Goal: Task Accomplishment & Management: Use online tool/utility

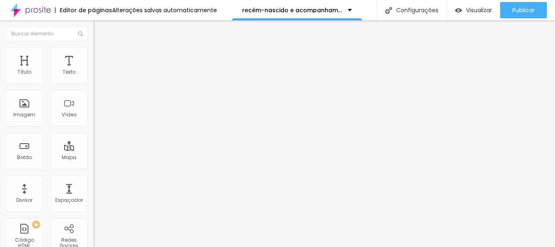
click at [98, 75] on icon "button" at bounding box center [99, 73] width 3 height 3
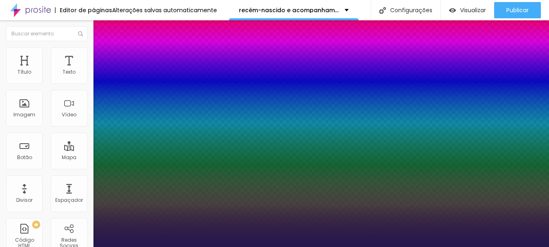
type input "1"
type input "22"
type input "1"
type input "22"
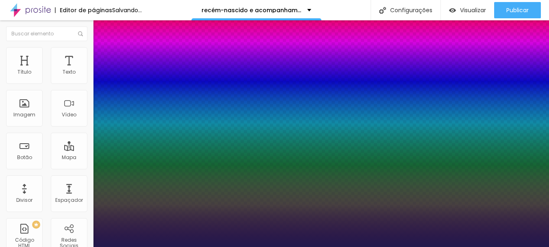
type input "1"
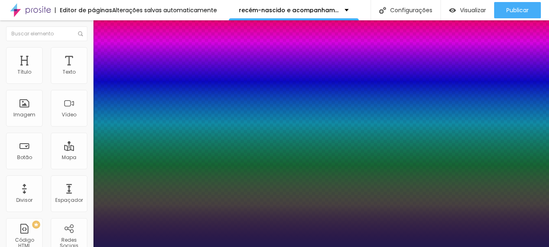
type input "17"
type input "1"
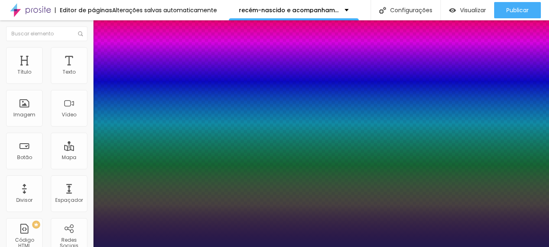
type input "17"
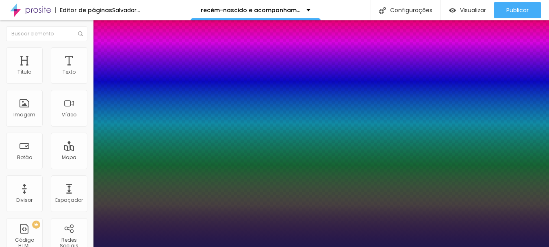
type input "1"
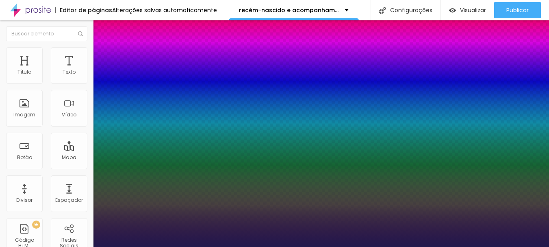
type input "19"
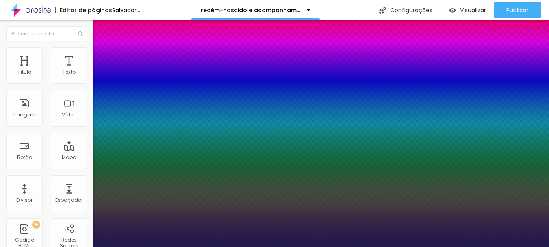
type input "1"
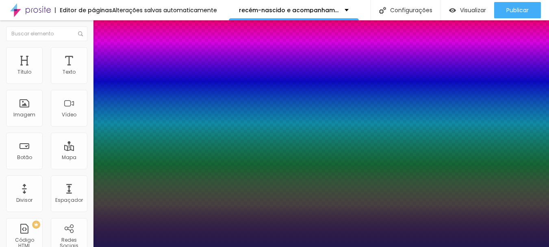
type input "18"
type input "1"
type input "18"
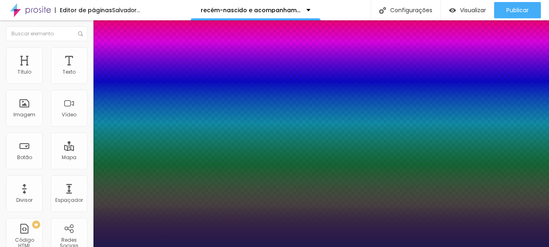
type input "1"
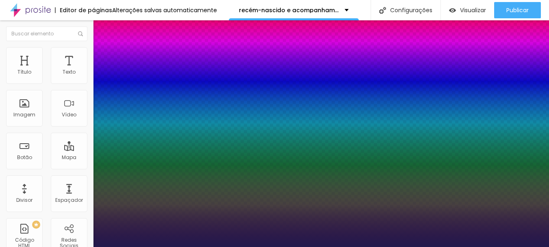
click at [267, 246] on div at bounding box center [274, 247] width 549 height 0
